Goal: Task Accomplishment & Management: Complete application form

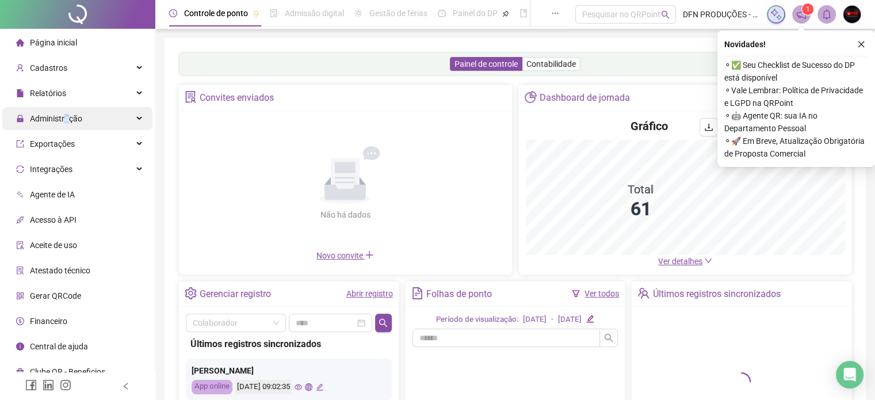
click at [66, 122] on span "Administração" at bounding box center [56, 118] width 52 height 9
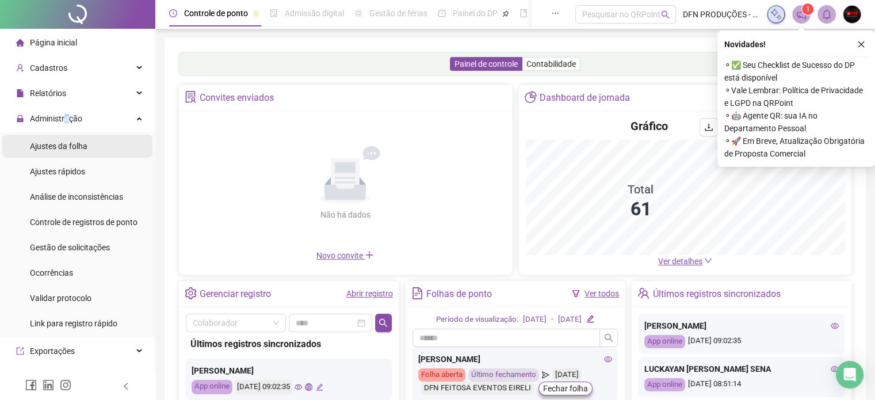
click at [58, 149] on span "Ajustes da folha" at bounding box center [59, 145] width 58 height 9
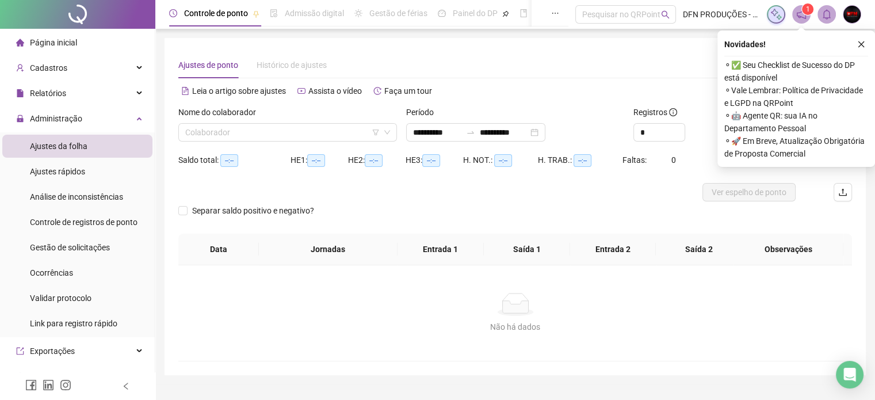
type input "**********"
click at [234, 131] on input "search" at bounding box center [282, 132] width 194 height 17
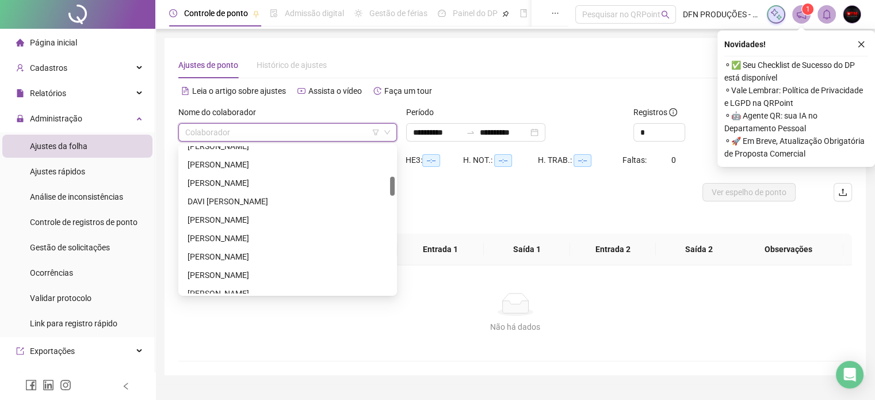
scroll to position [345, 0]
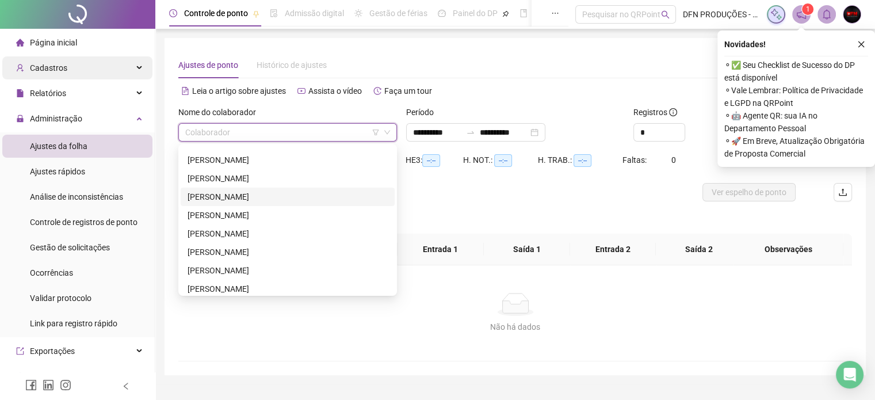
click at [70, 70] on div "Cadastros" at bounding box center [77, 67] width 150 height 23
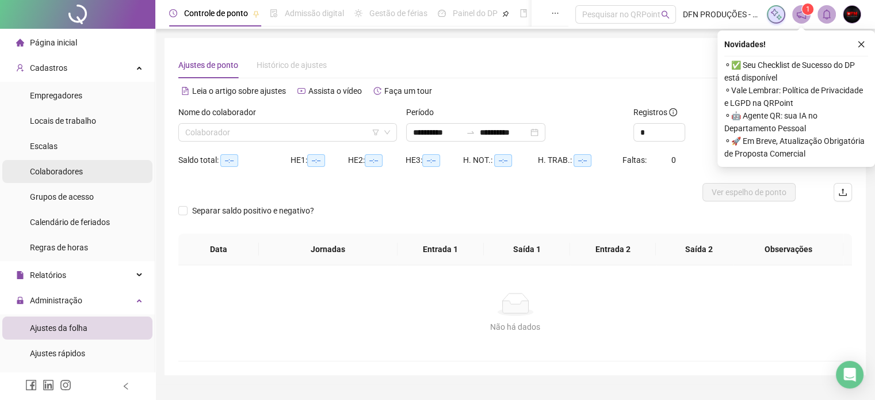
click at [83, 167] on li "Colaboradores" at bounding box center [77, 171] width 150 height 23
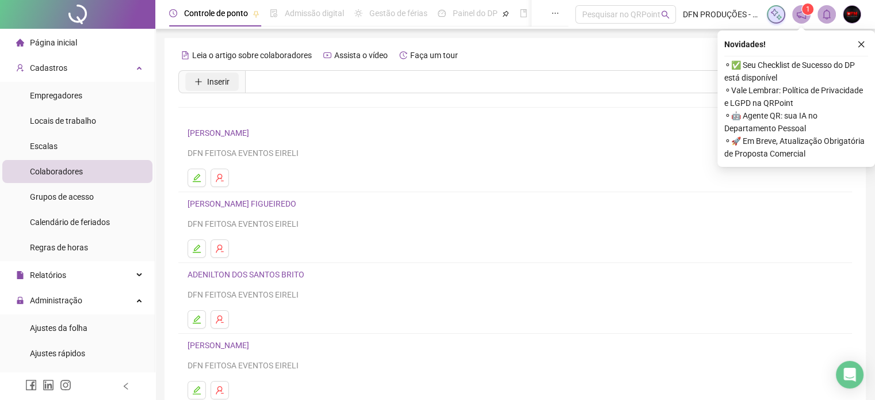
click at [197, 79] on icon "plus" at bounding box center [198, 82] width 8 height 8
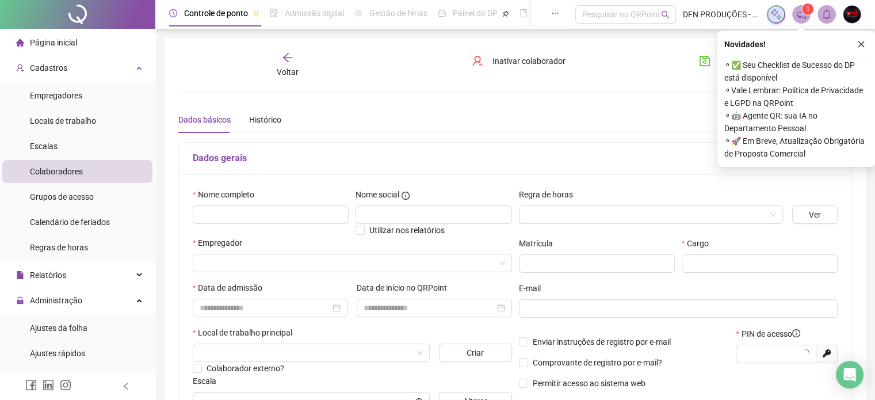
type input "*****"
click at [256, 213] on input "text" at bounding box center [271, 214] width 156 height 18
type input "**********"
click at [243, 264] on input "search" at bounding box center [347, 262] width 295 height 17
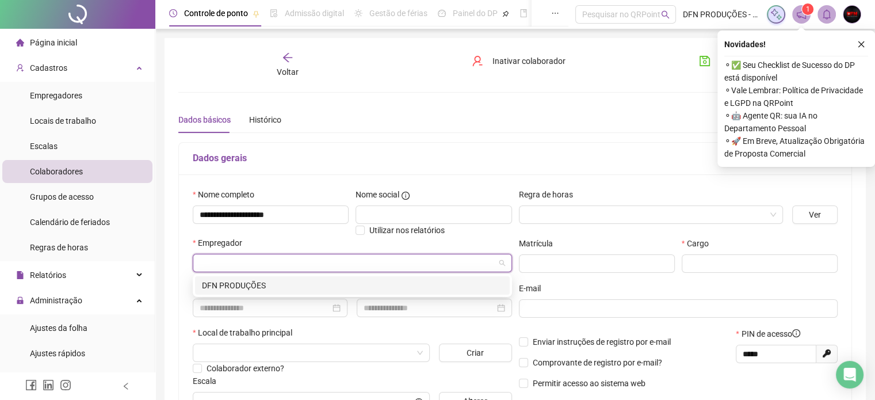
click at [239, 283] on div "DFN PRODUÇÕES" at bounding box center [352, 285] width 301 height 13
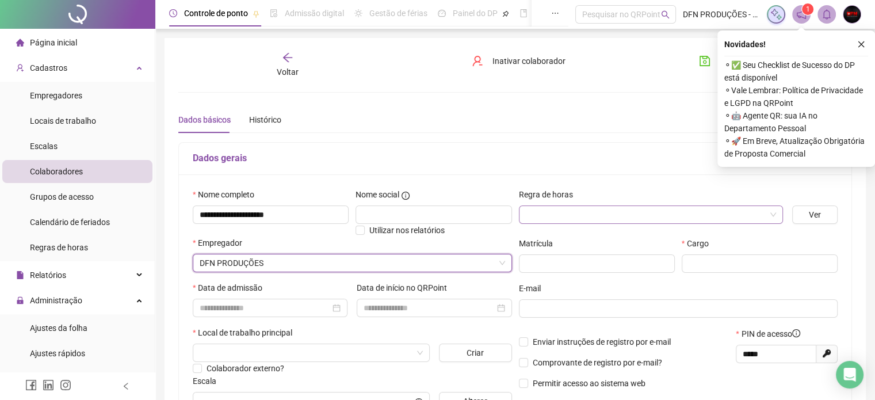
click at [545, 207] on input "search" at bounding box center [646, 214] width 240 height 17
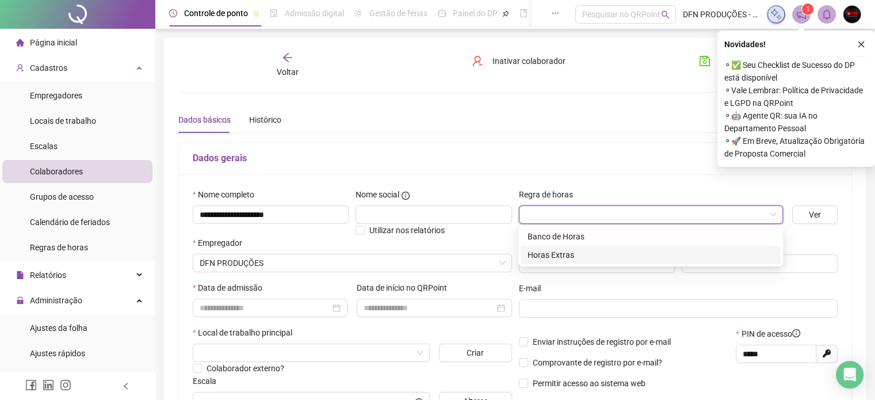
click at [543, 249] on div "Horas Extras" at bounding box center [650, 254] width 246 height 13
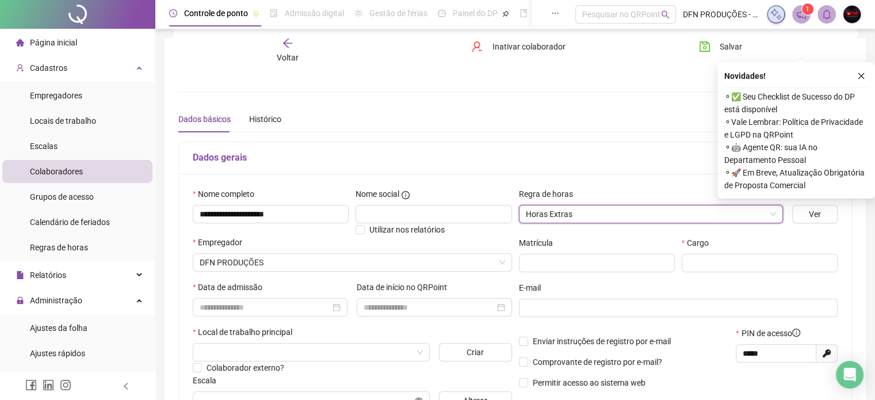
scroll to position [173, 0]
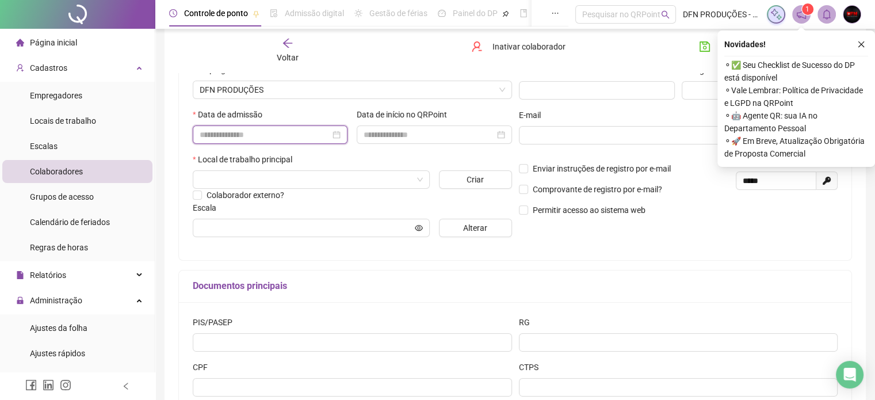
click at [227, 138] on input at bounding box center [265, 134] width 131 height 13
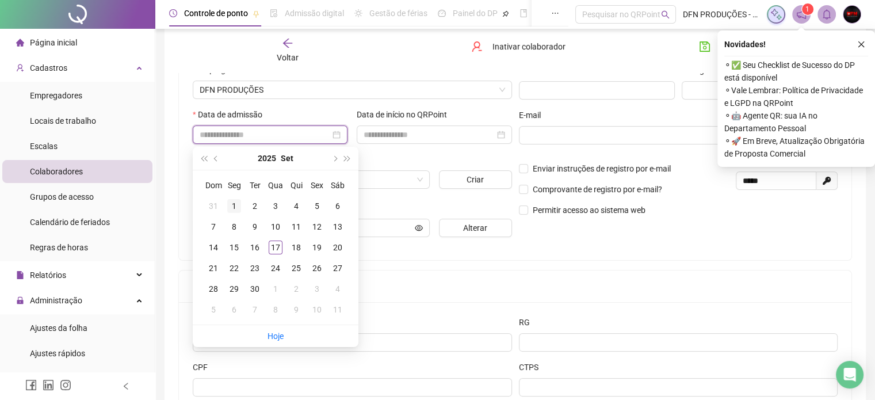
type input "**********"
click at [235, 209] on div "1" at bounding box center [234, 206] width 14 height 14
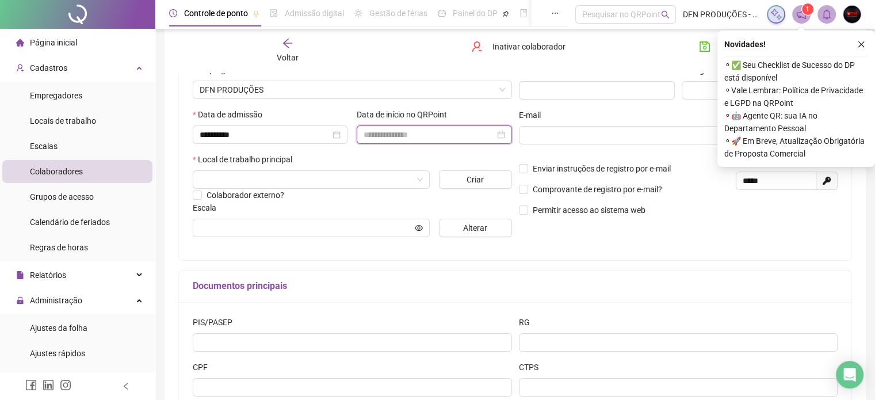
click at [426, 137] on input at bounding box center [428, 134] width 131 height 13
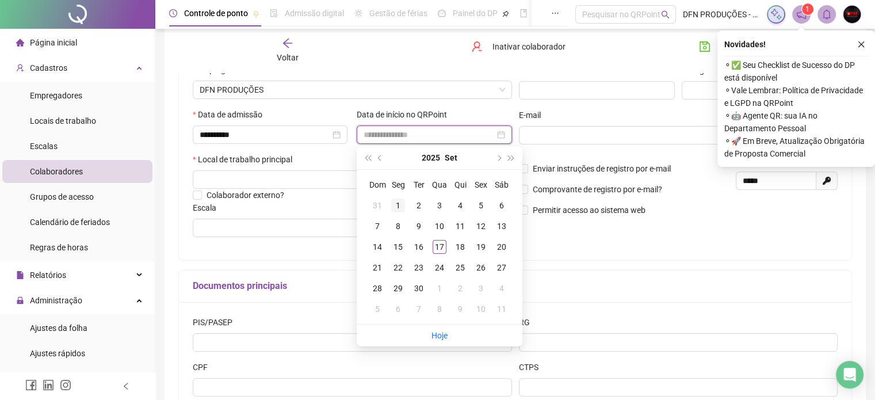
type input "**********"
click at [403, 203] on div "1" at bounding box center [398, 205] width 14 height 14
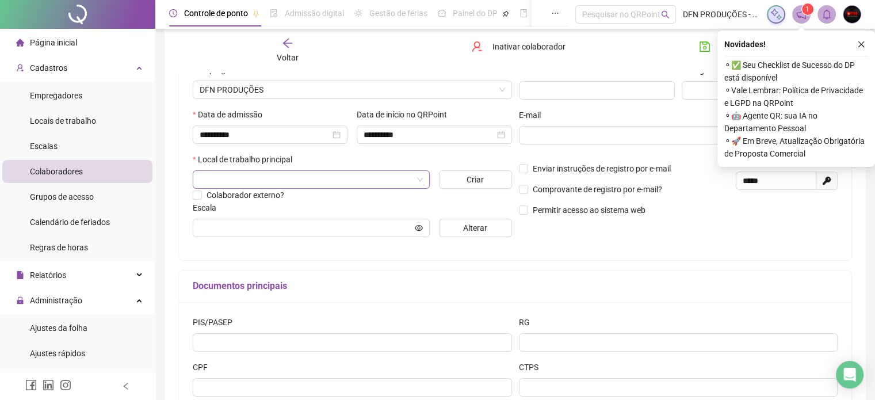
click at [269, 179] on input "search" at bounding box center [306, 179] width 213 height 17
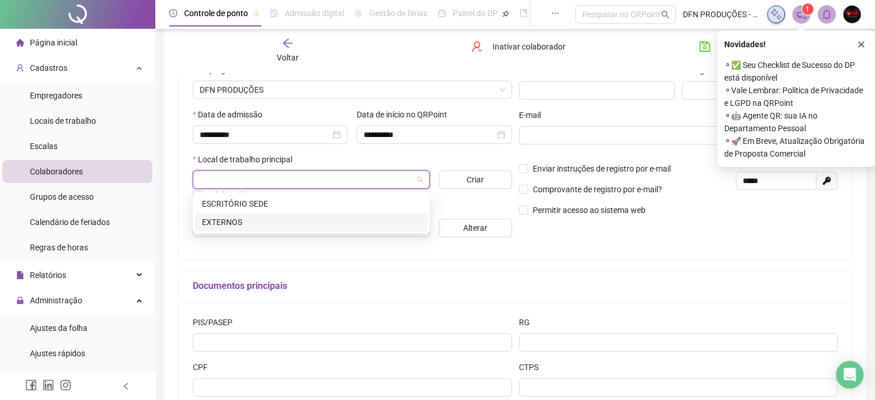
click at [233, 225] on div "EXTERNOS" at bounding box center [311, 222] width 219 height 13
click at [235, 229] on input "text" at bounding box center [306, 227] width 213 height 13
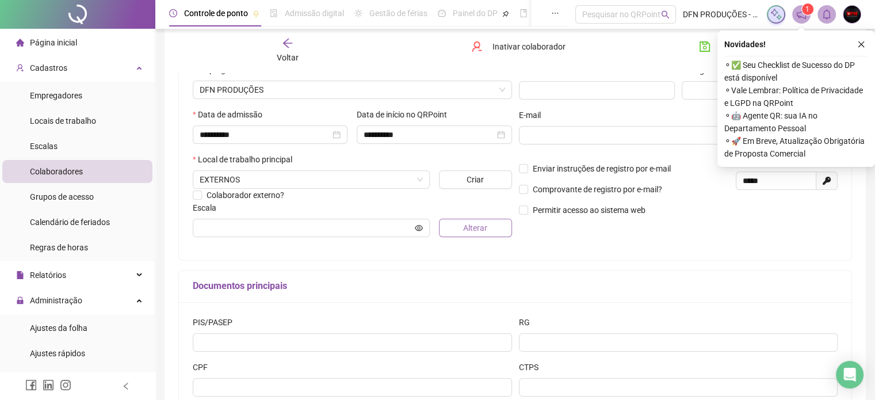
click at [473, 232] on span "Alterar" at bounding box center [475, 227] width 24 height 13
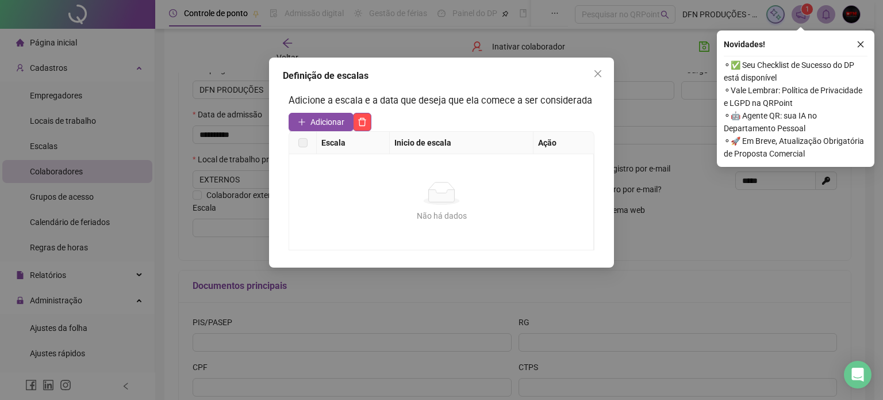
click at [300, 141] on label at bounding box center [302, 142] width 9 height 13
click at [300, 124] on icon "plus" at bounding box center [302, 122] width 8 height 8
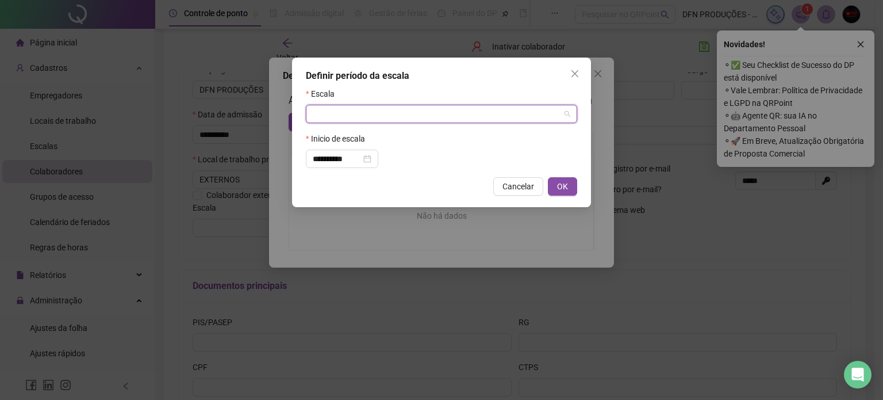
click at [323, 114] on input "search" at bounding box center [436, 113] width 247 height 17
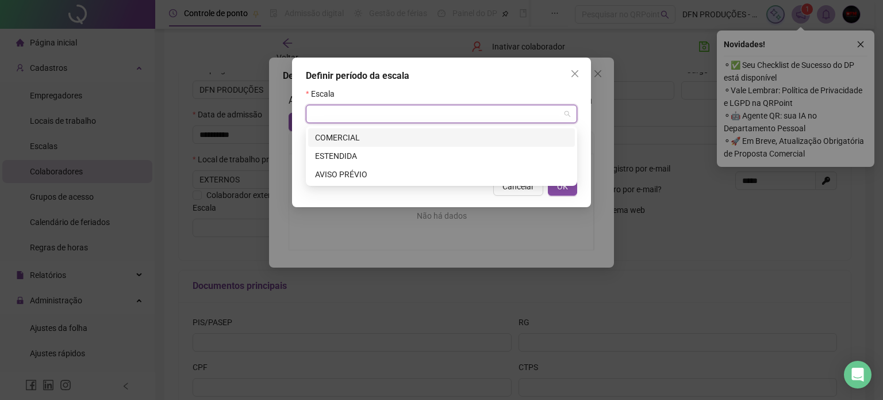
click at [336, 134] on div "COMERCIAL" at bounding box center [441, 137] width 253 height 13
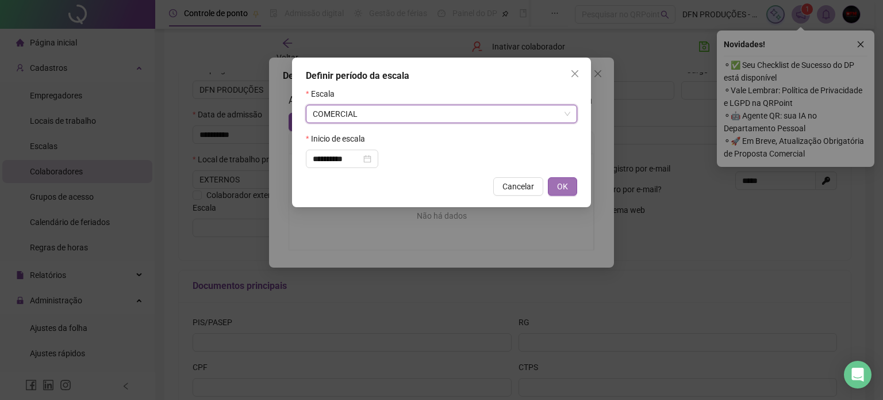
click at [564, 187] on span "OK" at bounding box center [562, 186] width 11 height 13
type input "*********"
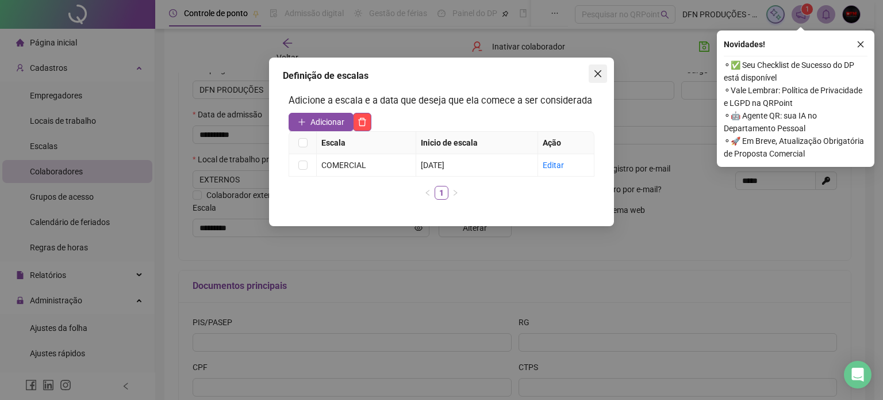
click at [594, 78] on button "Close" at bounding box center [598, 73] width 18 height 18
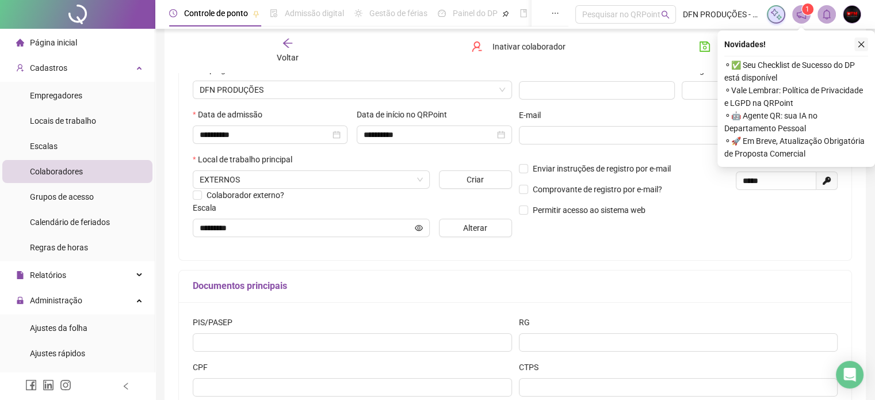
click at [856, 39] on button "button" at bounding box center [861, 44] width 14 height 14
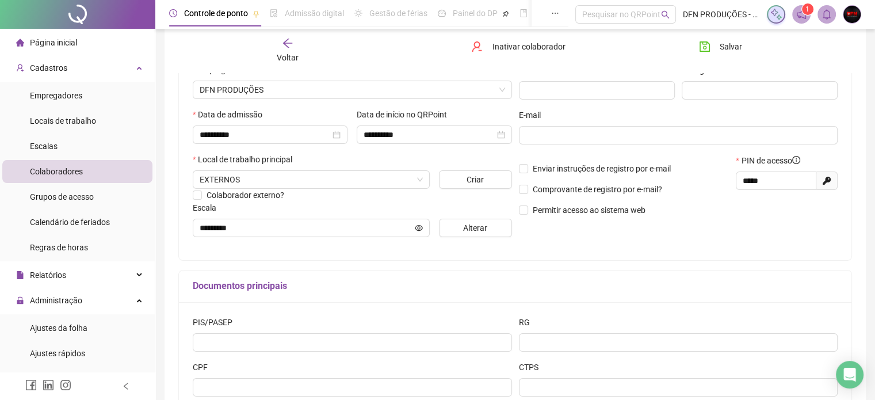
scroll to position [58, 0]
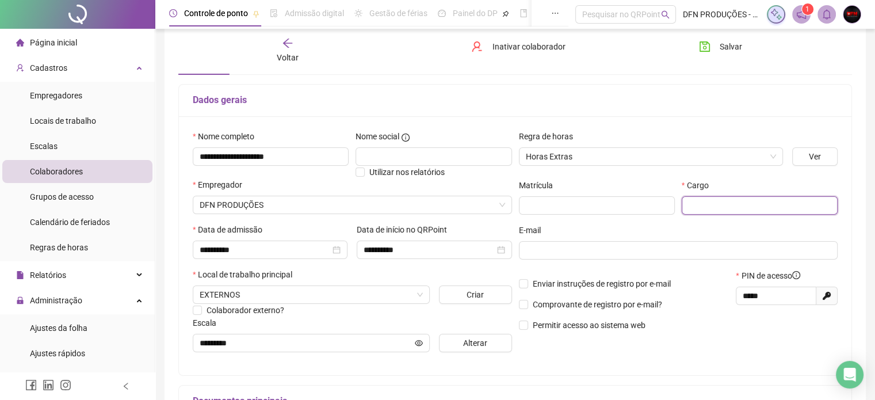
click at [702, 205] on input "text" at bounding box center [759, 205] width 156 height 18
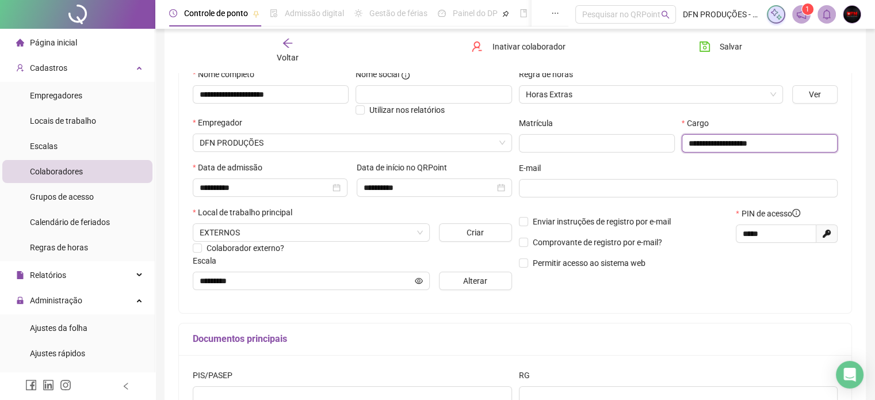
scroll to position [26, 0]
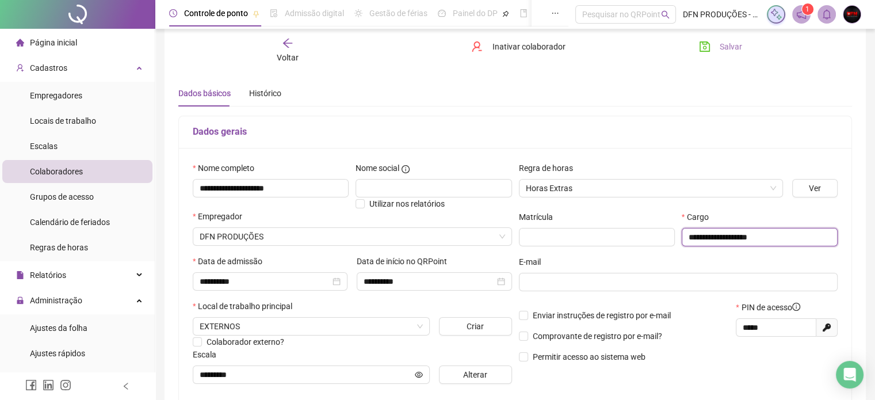
type input "**********"
click at [715, 45] on button "Salvar" at bounding box center [720, 46] width 60 height 18
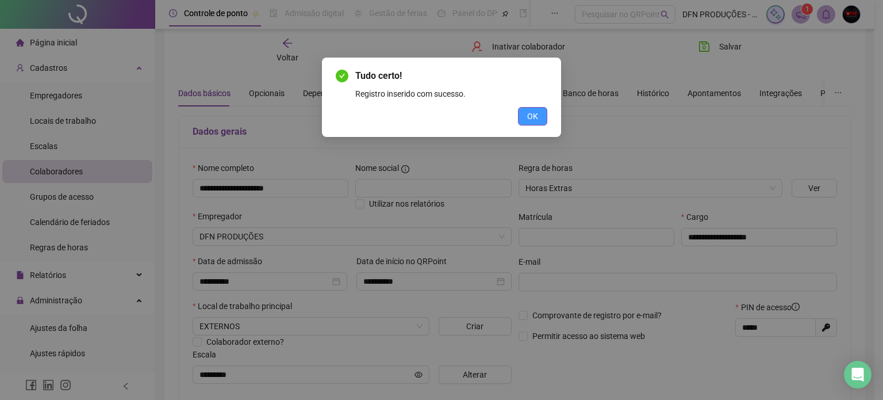
click at [535, 112] on span "OK" at bounding box center [532, 116] width 11 height 13
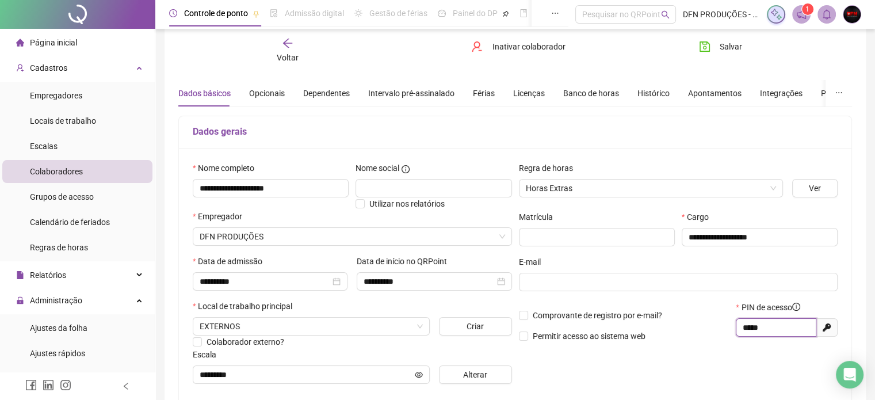
drag, startPoint x: 766, startPoint y: 328, endPoint x: 742, endPoint y: 331, distance: 24.3
click at [742, 331] on input "*****" at bounding box center [774, 327] width 64 height 13
